Goal: Task Accomplishment & Management: Use online tool/utility

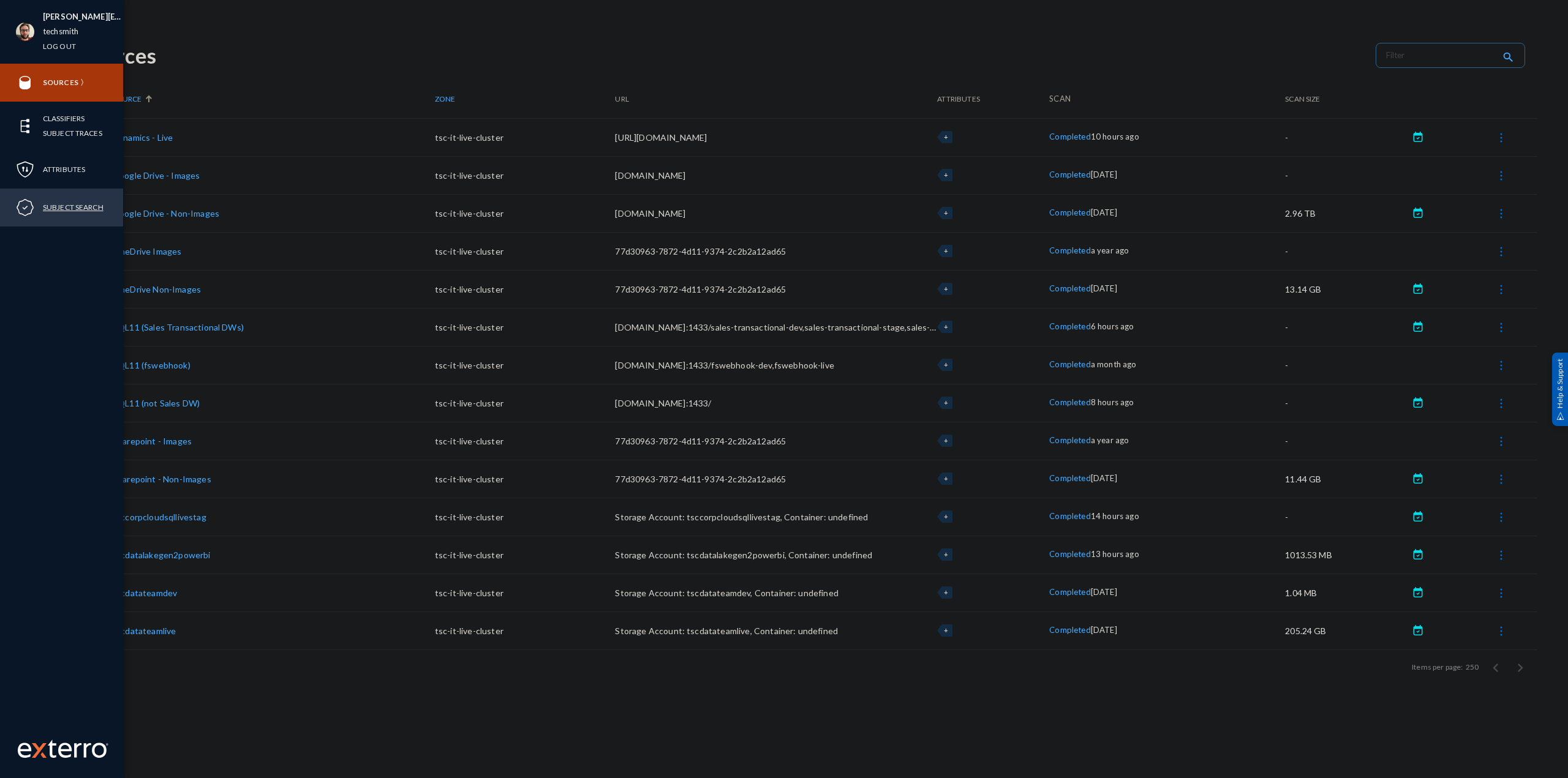
drag, startPoint x: 68, startPoint y: 215, endPoint x: 86, endPoint y: 202, distance: 22.2
click at [68, 210] on div "Subject Search" at bounding box center [61, 207] width 123 height 38
click at [84, 204] on link "Subject Search" at bounding box center [73, 207] width 61 height 14
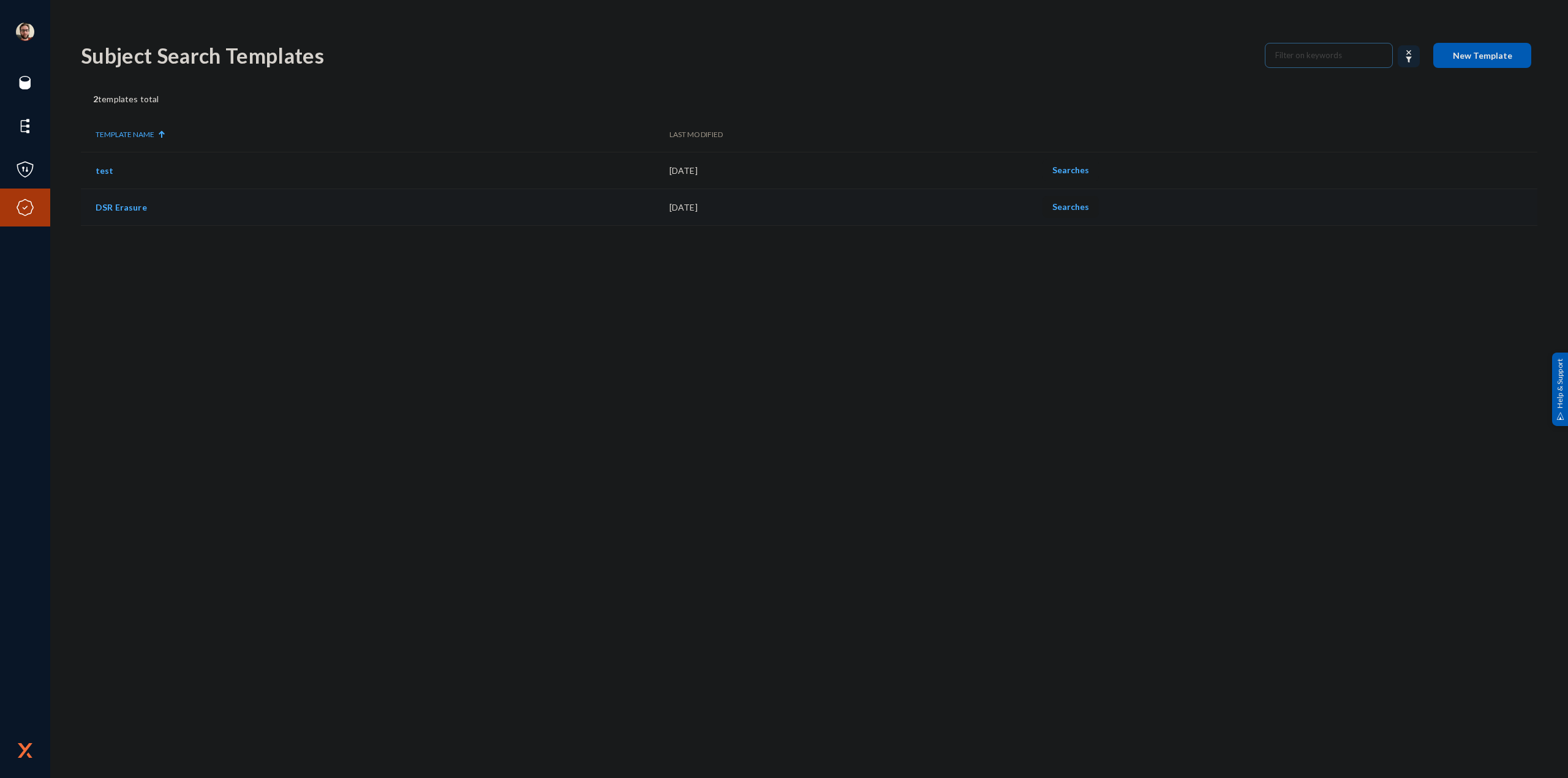
click at [1079, 206] on span "Searches" at bounding box center [1070, 206] width 37 height 10
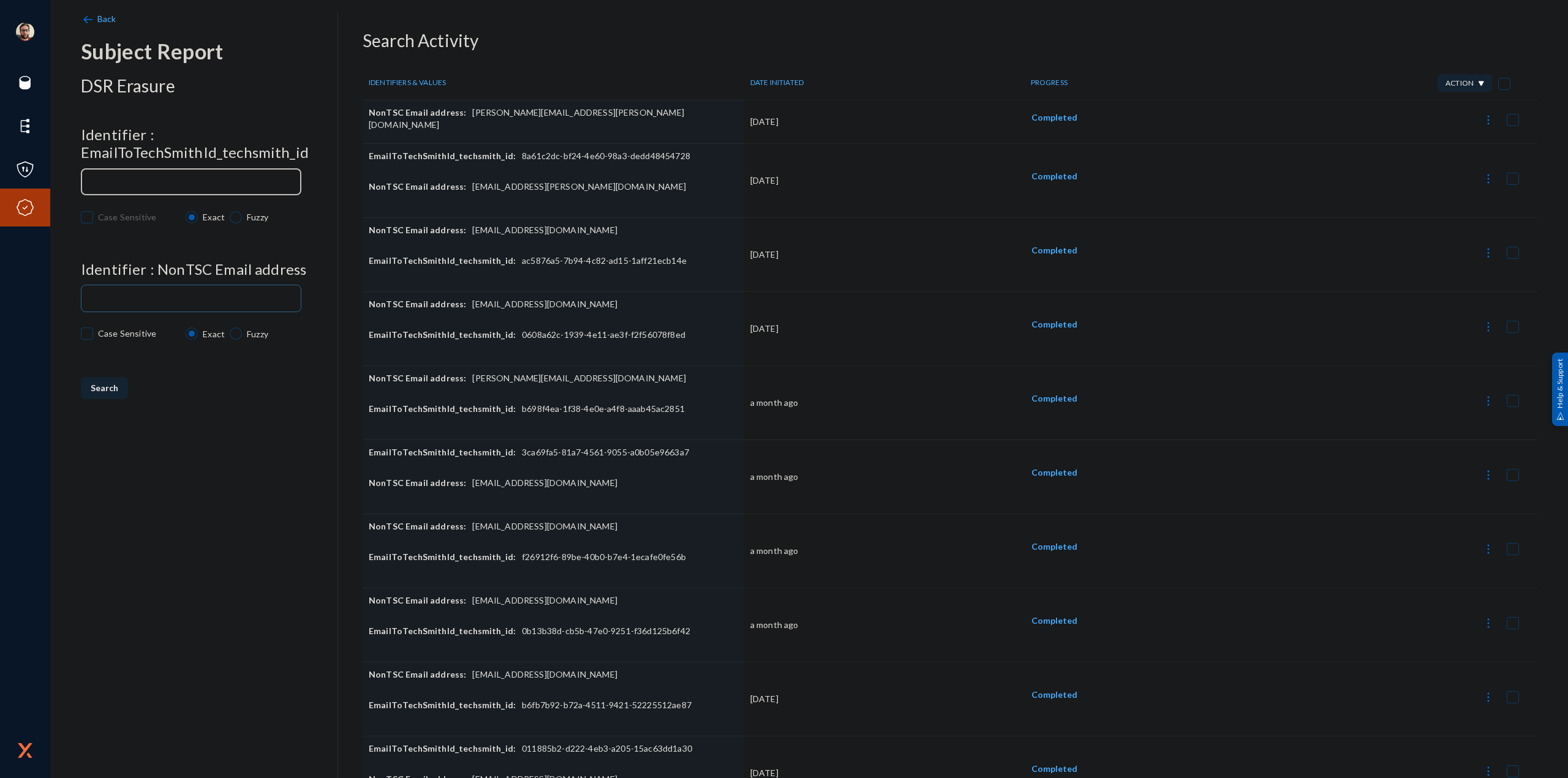
click at [202, 174] on div at bounding box center [191, 181] width 210 height 29
click at [213, 294] on input at bounding box center [193, 299] width 204 height 9
paste input "[PERSON_NAME][EMAIL_ADDRESS][DOMAIN_NAME]"
type input "[PERSON_NAME][EMAIL_ADDRESS][DOMAIN_NAME]"
click at [201, 180] on input at bounding box center [193, 183] width 204 height 9
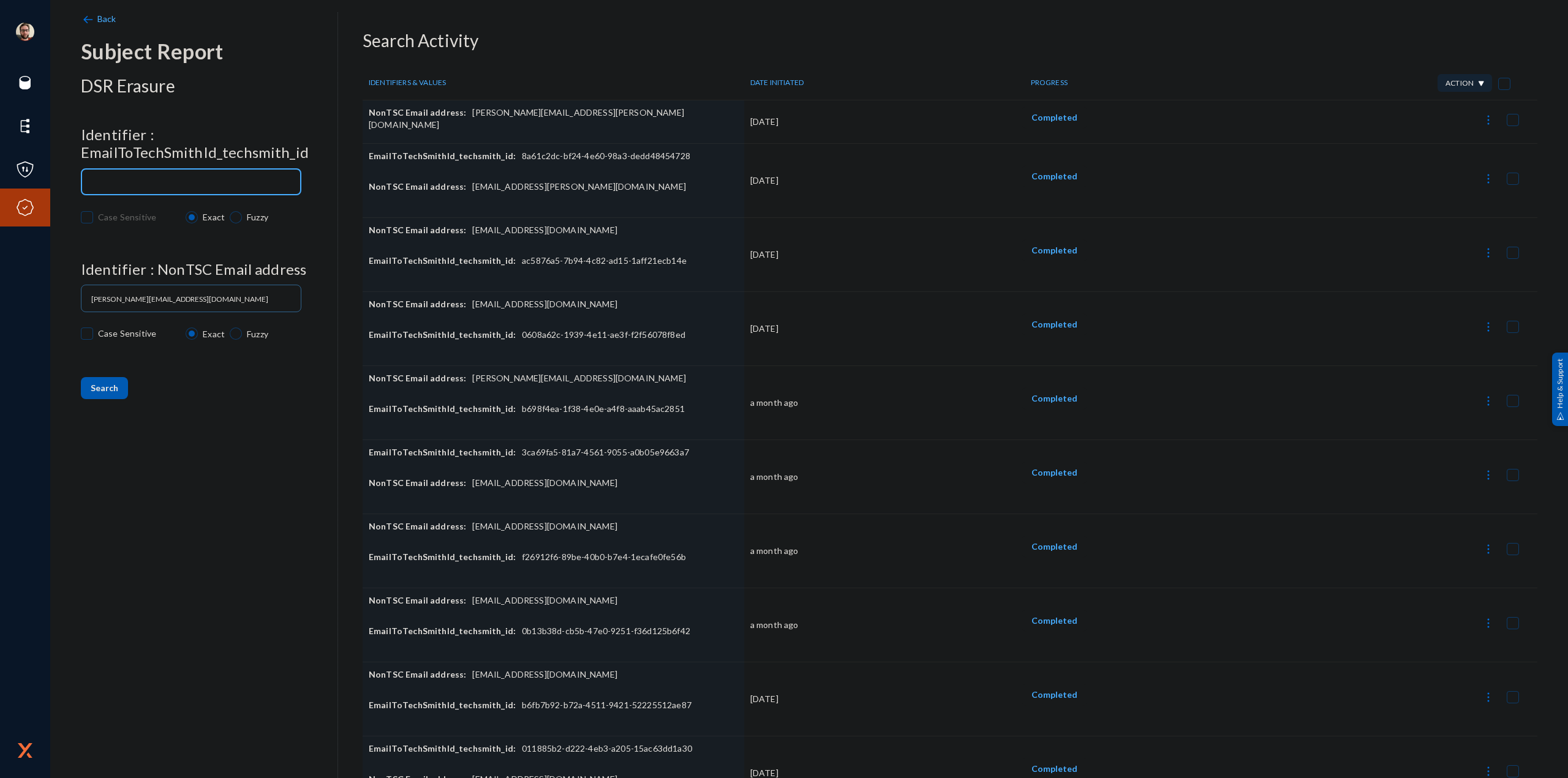
paste input "2cc0c2d5-dcde-4e00-bc6e-6207935b52d2"
type input "2cc0c2d5-dcde-4e00-bc6e-6207935b52d2"
click at [97, 383] on span "Search" at bounding box center [104, 388] width 27 height 10
